Goal: Information Seeking & Learning: Check status

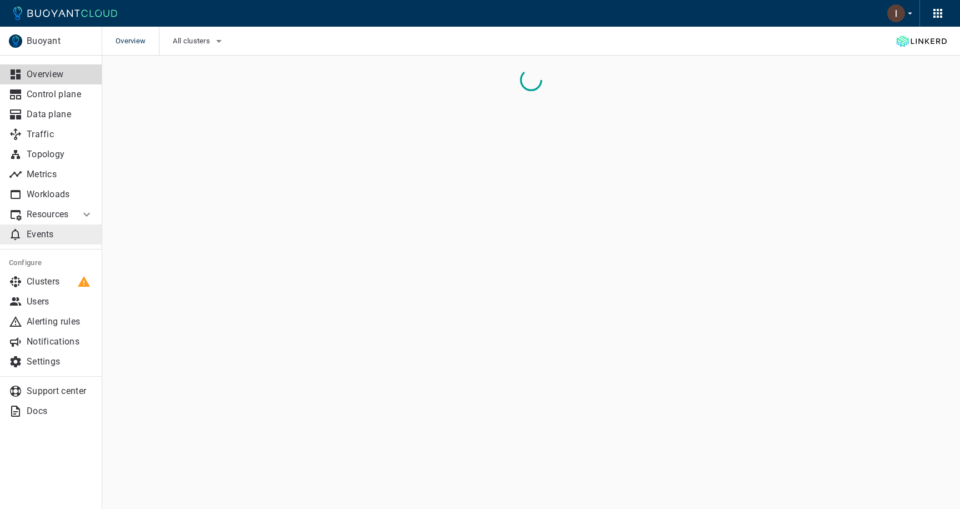
click at [61, 231] on p "Events" at bounding box center [60, 234] width 67 height 11
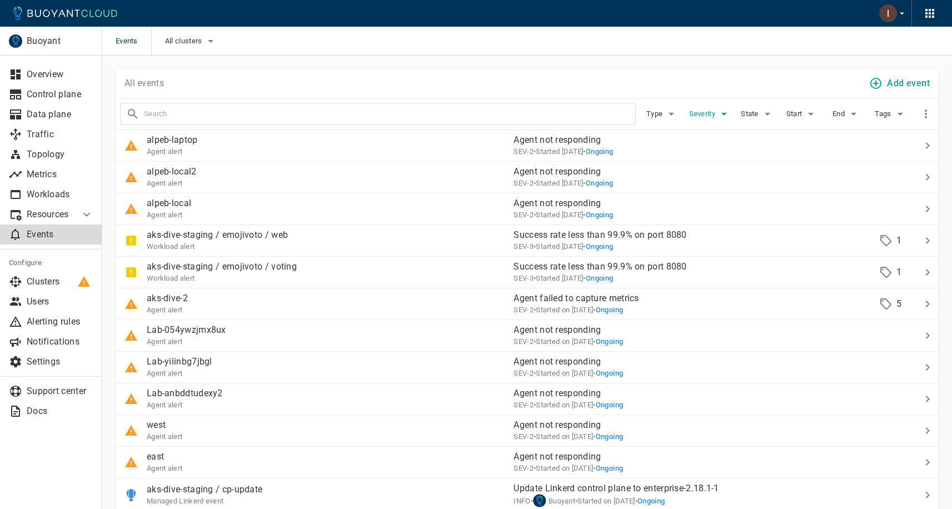
click at [700, 111] on span "Severity" at bounding box center [703, 113] width 28 height 9
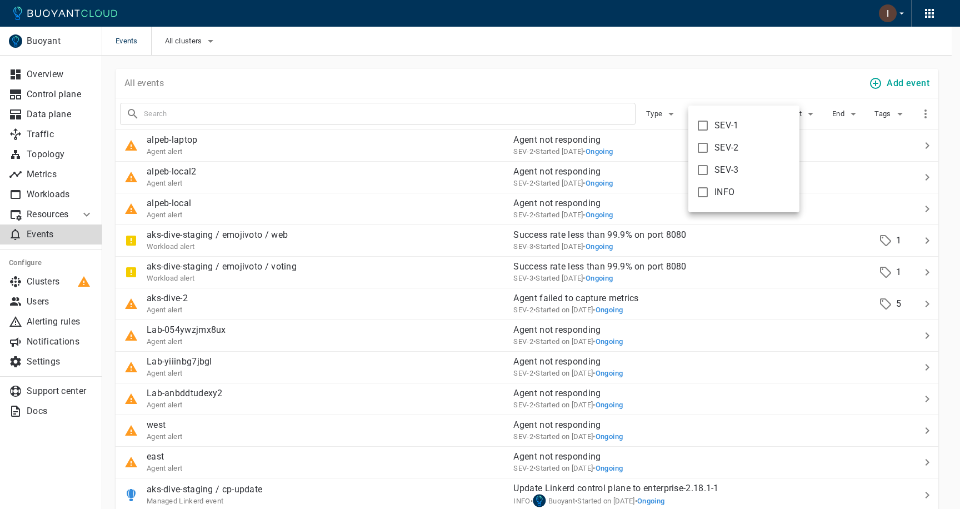
click at [701, 125] on input "SEV-1" at bounding box center [702, 125] width 13 height 13
checkbox input "true"
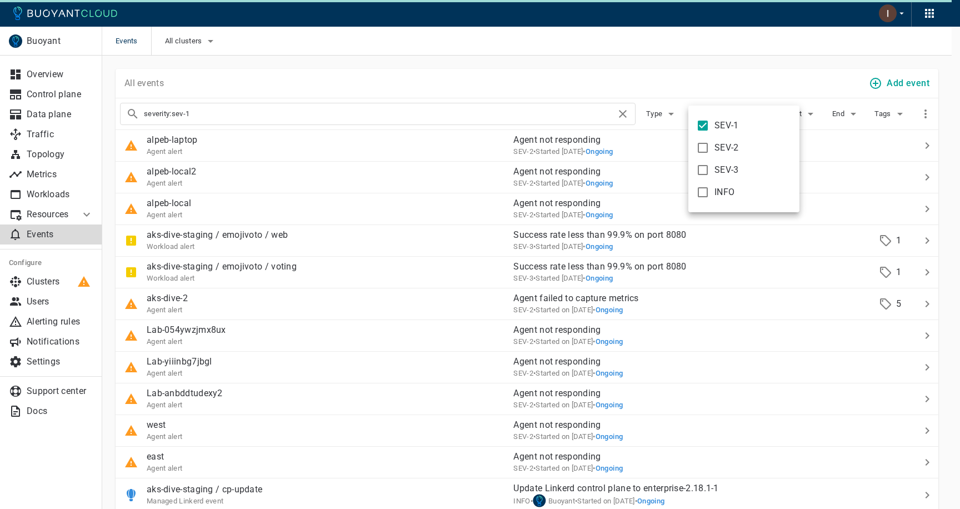
type input "severity:sev-1"
click at [700, 74] on div at bounding box center [480, 254] width 960 height 509
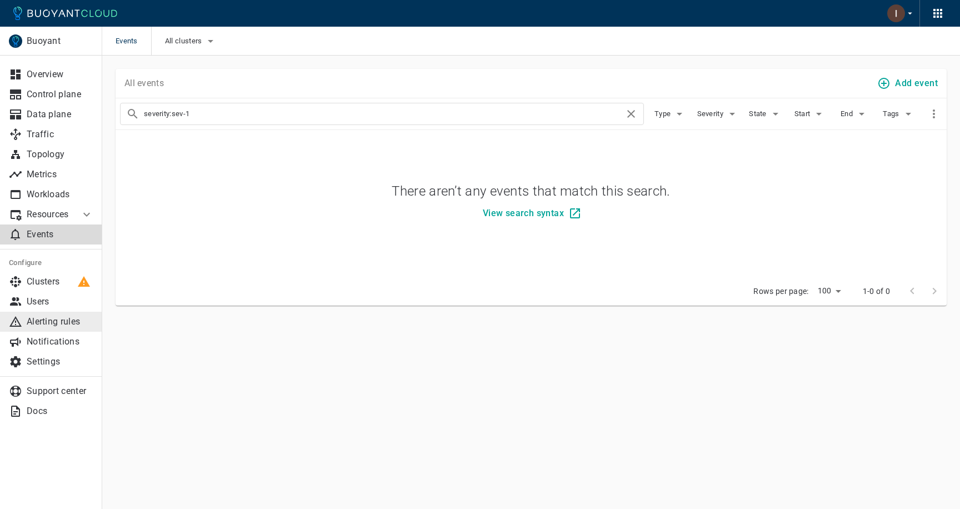
click at [64, 321] on p "Alerting rules" at bounding box center [60, 321] width 67 height 11
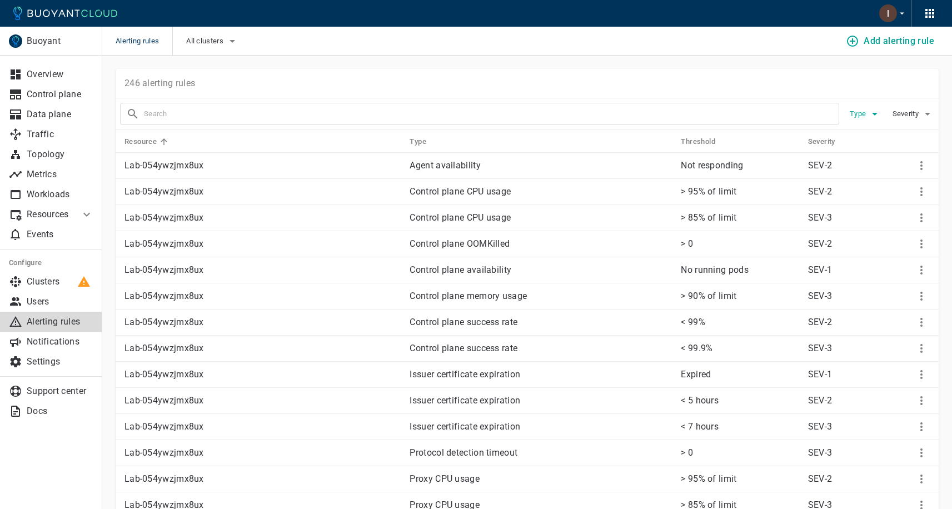
click at [875, 111] on icon "button" at bounding box center [874, 113] width 13 height 13
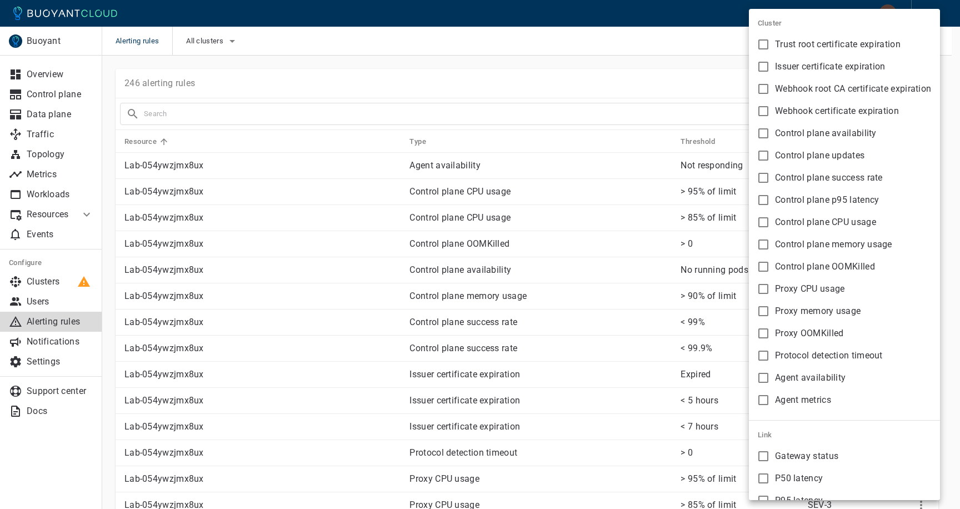
click at [640, 66] on div at bounding box center [480, 254] width 960 height 509
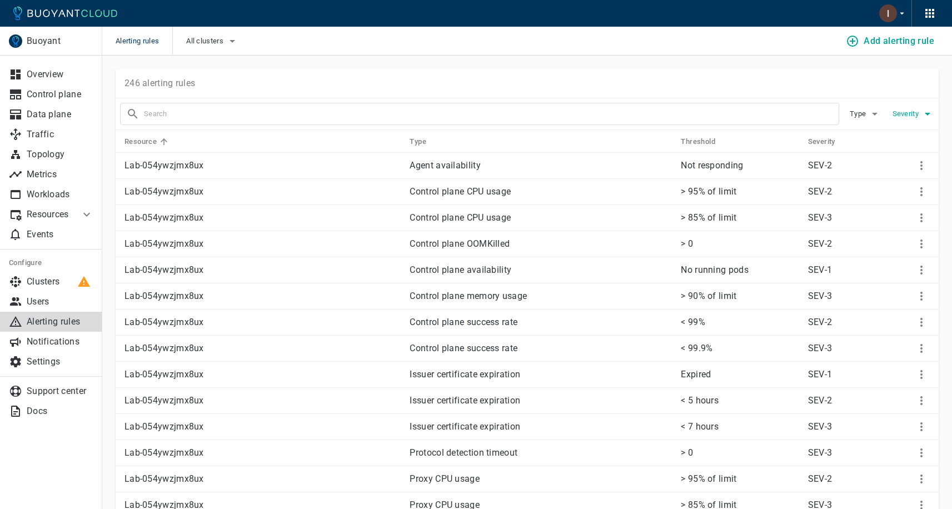
click at [904, 115] on span "Severity" at bounding box center [906, 113] width 28 height 9
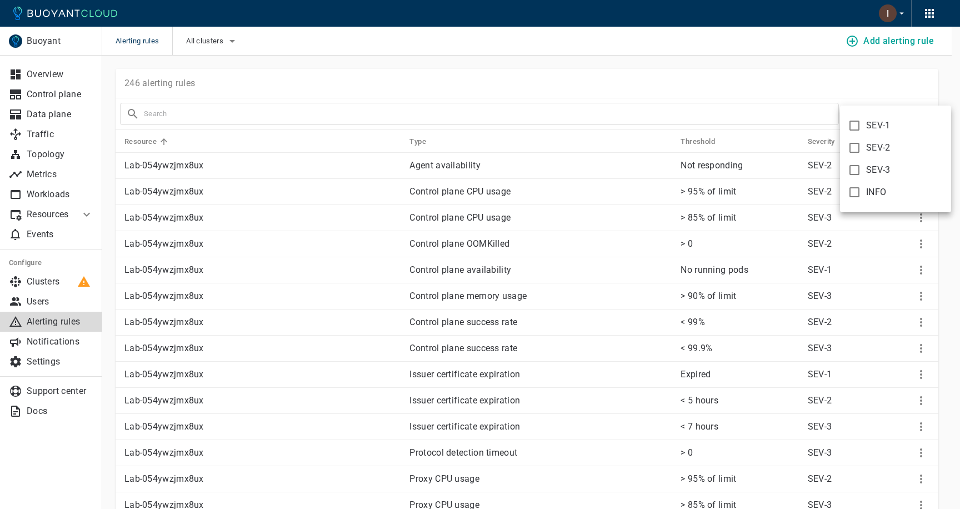
click at [868, 126] on span "SEV-1" at bounding box center [878, 125] width 24 height 11
click at [861, 126] on input "SEV-1" at bounding box center [854, 125] width 13 height 13
checkbox input "true"
type input "severity:sev-1"
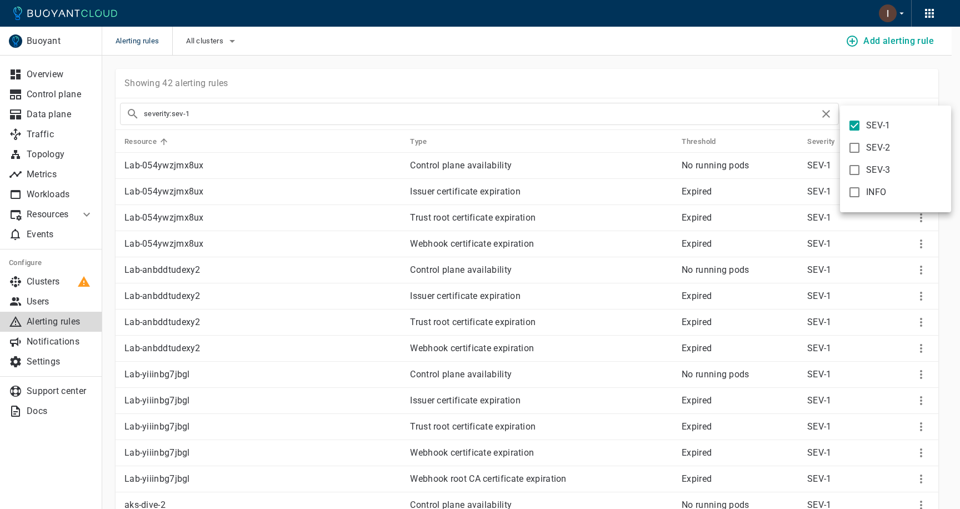
click at [740, 77] on div at bounding box center [480, 254] width 960 height 509
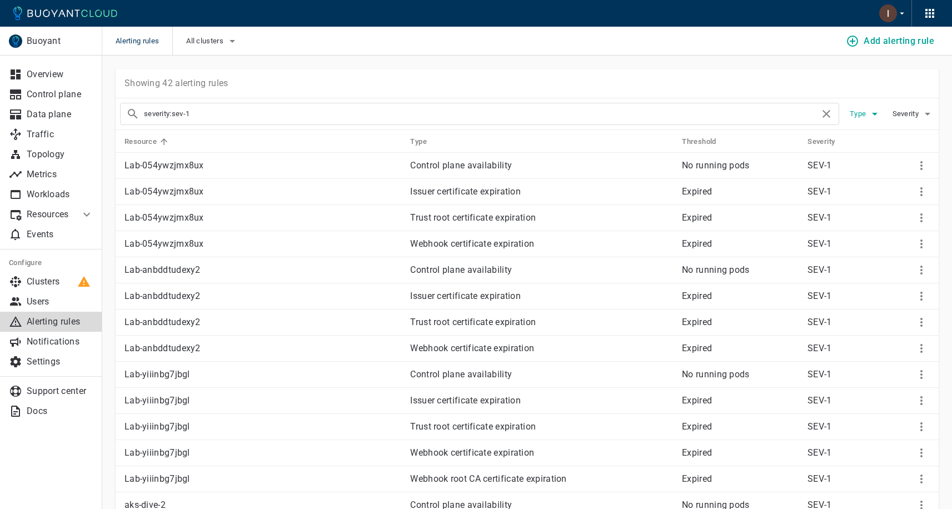
click at [864, 121] on button "Type" at bounding box center [866, 114] width 36 height 17
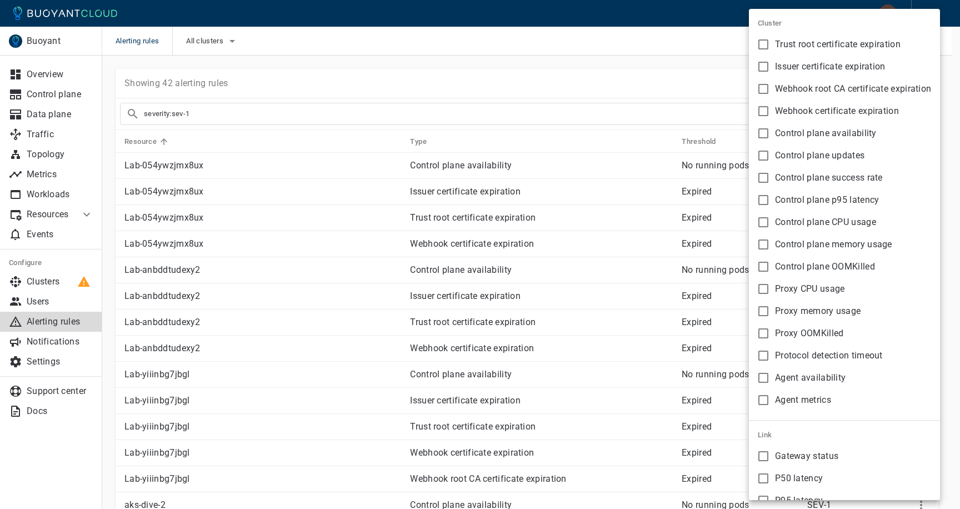
click at [666, 41] on div at bounding box center [480, 254] width 960 height 509
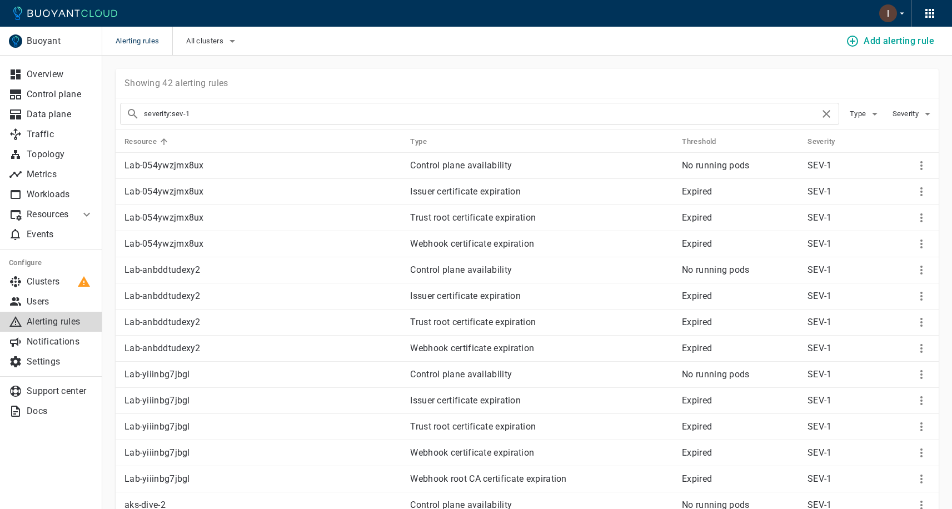
click at [221, 31] on div "All clusters" at bounding box center [205, 41] width 67 height 29
click at [231, 40] on icon "button" at bounding box center [232, 40] width 13 height 13
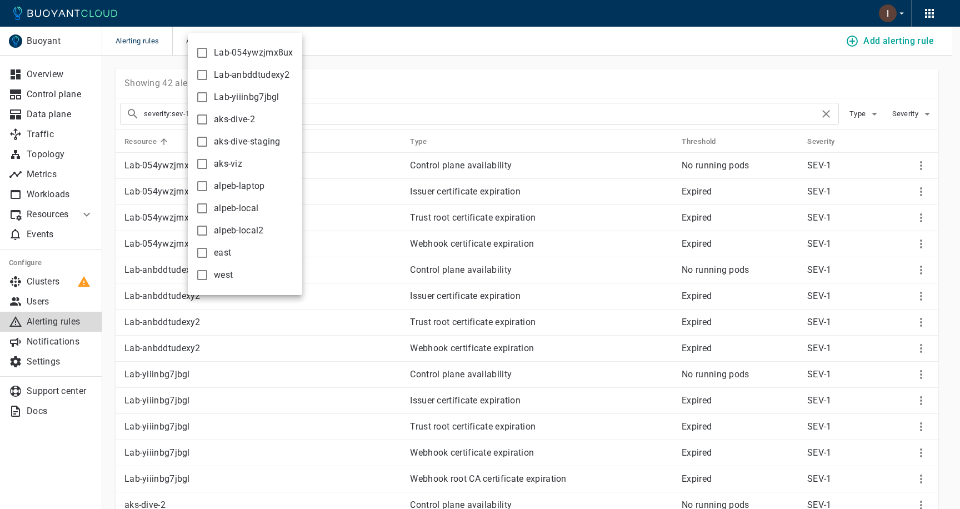
click at [202, 257] on input "east" at bounding box center [202, 252] width 13 height 13
checkbox input "true"
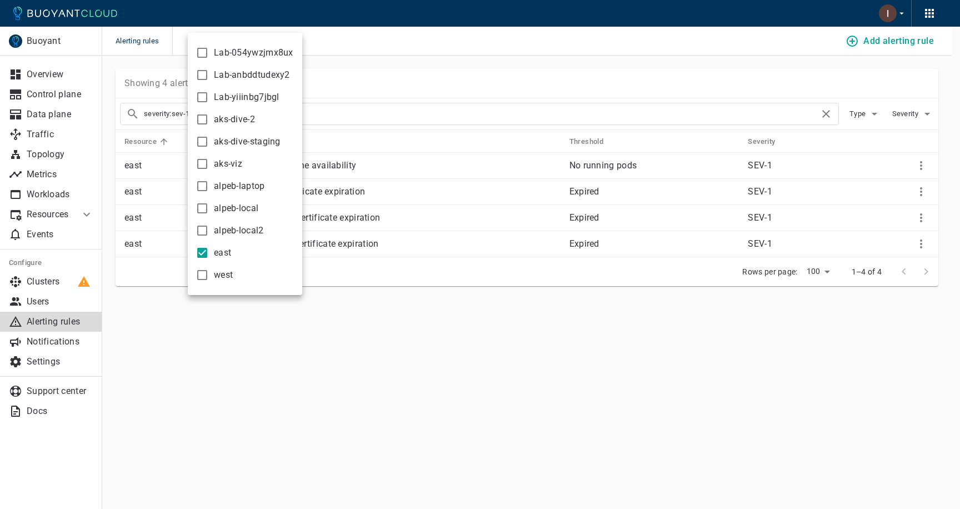
click at [492, 56] on div at bounding box center [480, 254] width 960 height 509
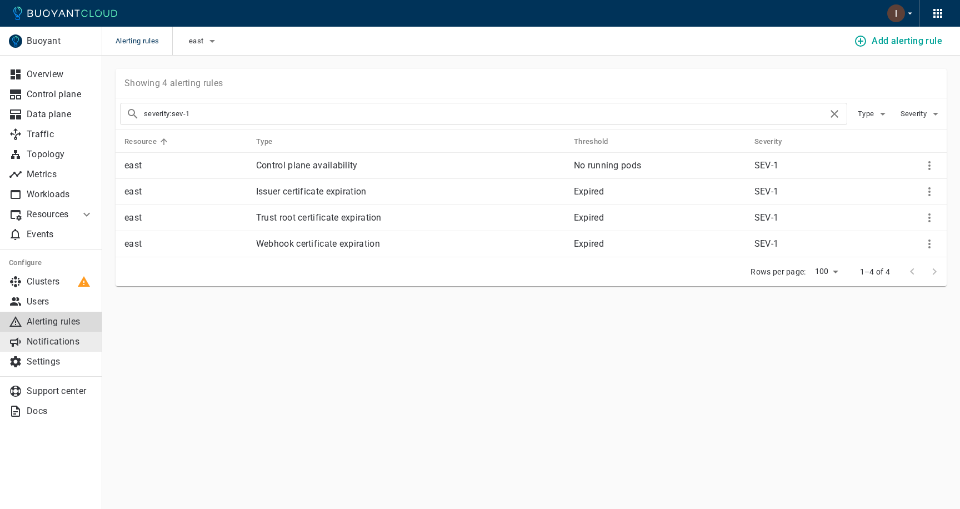
click at [56, 337] on p "Notifications" at bounding box center [60, 341] width 67 height 11
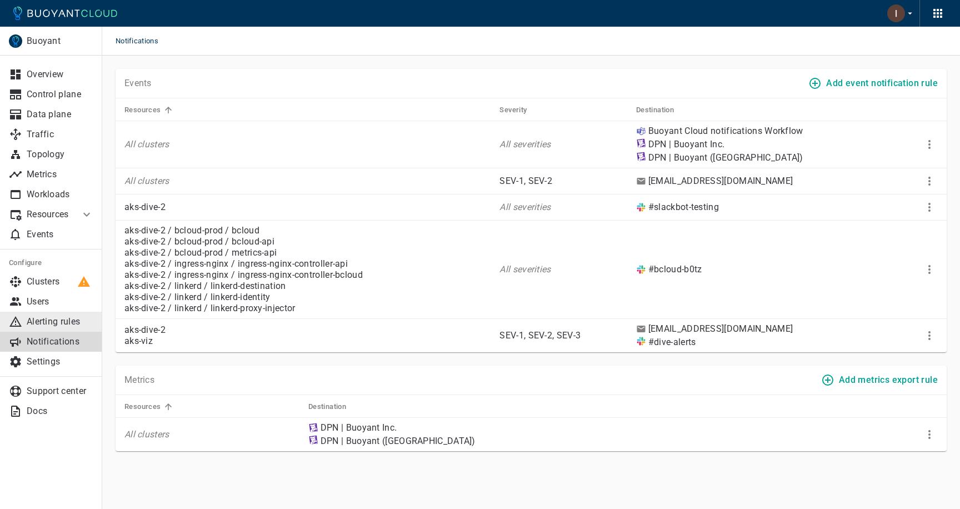
click at [64, 312] on link "Alerting rules" at bounding box center [51, 322] width 102 height 20
